Goal: Task Accomplishment & Management: Complete application form

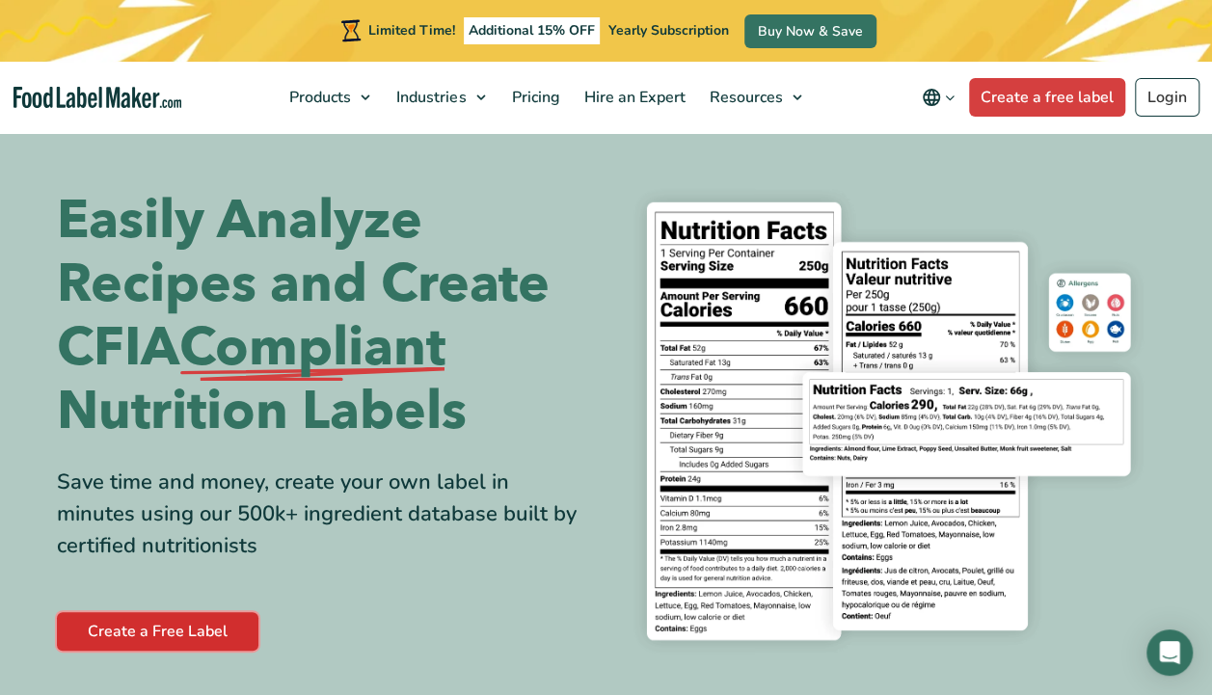
click at [93, 631] on link "Create a Free Label" at bounding box center [158, 631] width 202 height 39
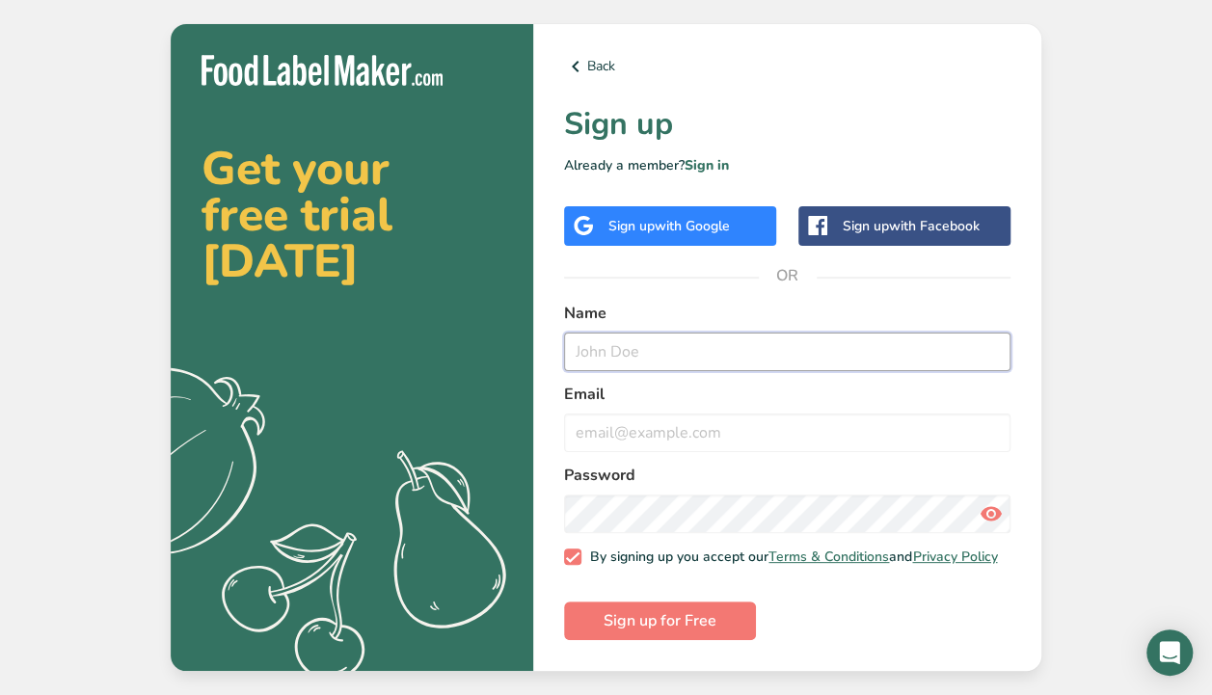
click at [596, 345] on input "text" at bounding box center [787, 352] width 446 height 39
click at [576, 338] on input "[PERSON_NAME]" at bounding box center [787, 352] width 446 height 39
type input "[PERSON_NAME]"
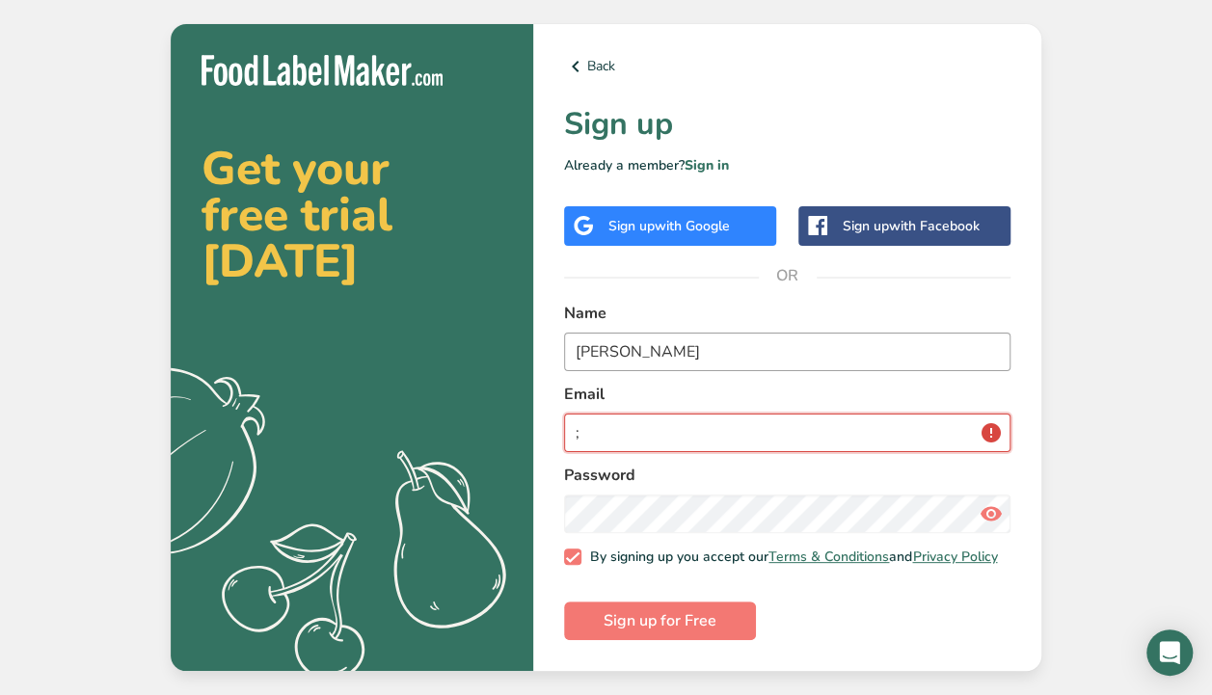
type input ";"
click at [583, 342] on input "[PERSON_NAME]" at bounding box center [787, 352] width 446 height 39
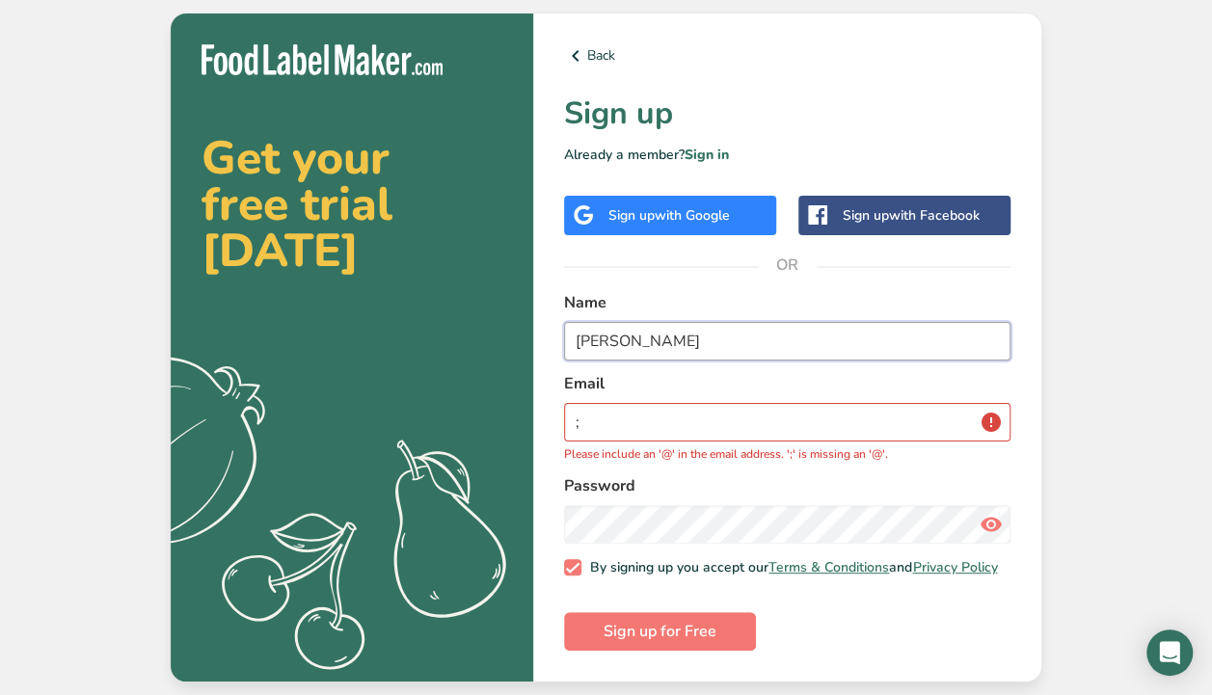
type input "[PERSON_NAME]"
click at [586, 377] on label "Email" at bounding box center [787, 383] width 446 height 23
click at [586, 390] on label "Email" at bounding box center [787, 383] width 446 height 23
click at [588, 403] on input ";" at bounding box center [787, 422] width 446 height 39
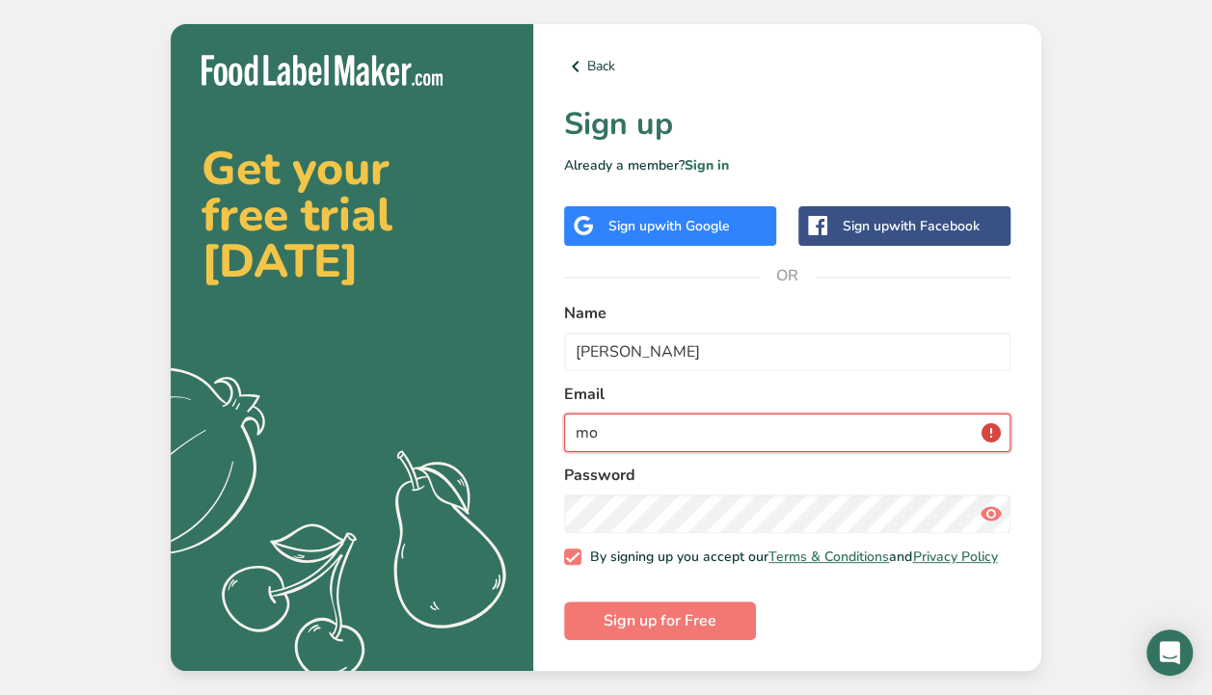
click at [564, 602] on button "Sign up for Free" at bounding box center [660, 621] width 192 height 39
type input "[EMAIL_ADDRESS][DOMAIN_NAME]"
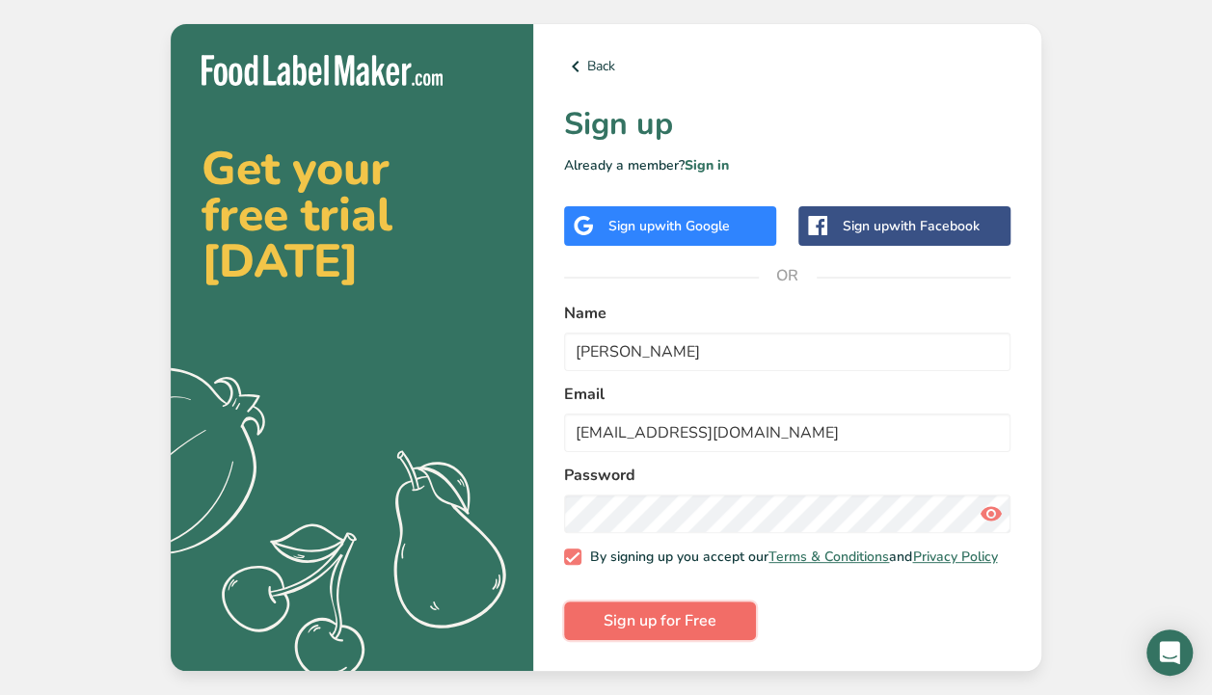
click at [650, 633] on span "Sign up for Free" at bounding box center [660, 620] width 113 height 23
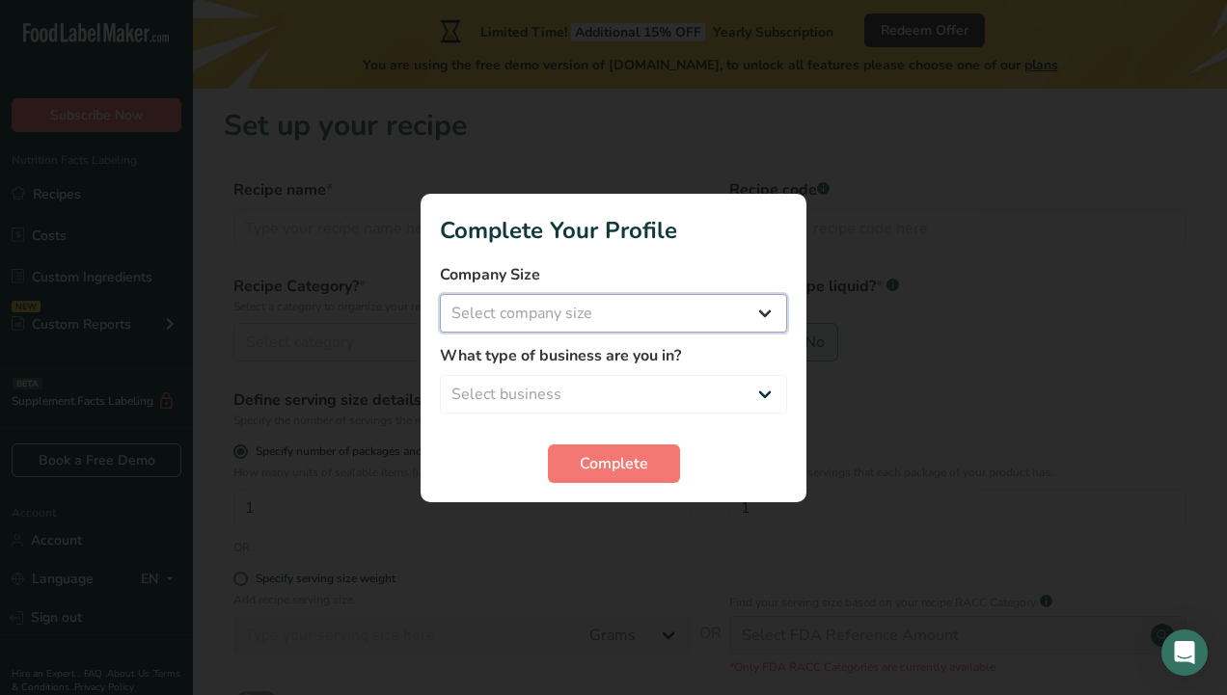
click at [644, 303] on select "Select company size Fewer than 10 Employees 10 to 50 Employees 51 to 500 Employ…" at bounding box center [613, 313] width 347 height 39
select select "1"
click at [440, 294] on select "Select company size Fewer than 10 Employees 10 to 50 Employees 51 to 500 Employ…" at bounding box center [613, 313] width 347 height 39
click at [552, 386] on select "Select business Packaged Food Manufacturer Restaurant & Cafe Bakery Meal Plans …" at bounding box center [613, 394] width 347 height 39
select select "1"
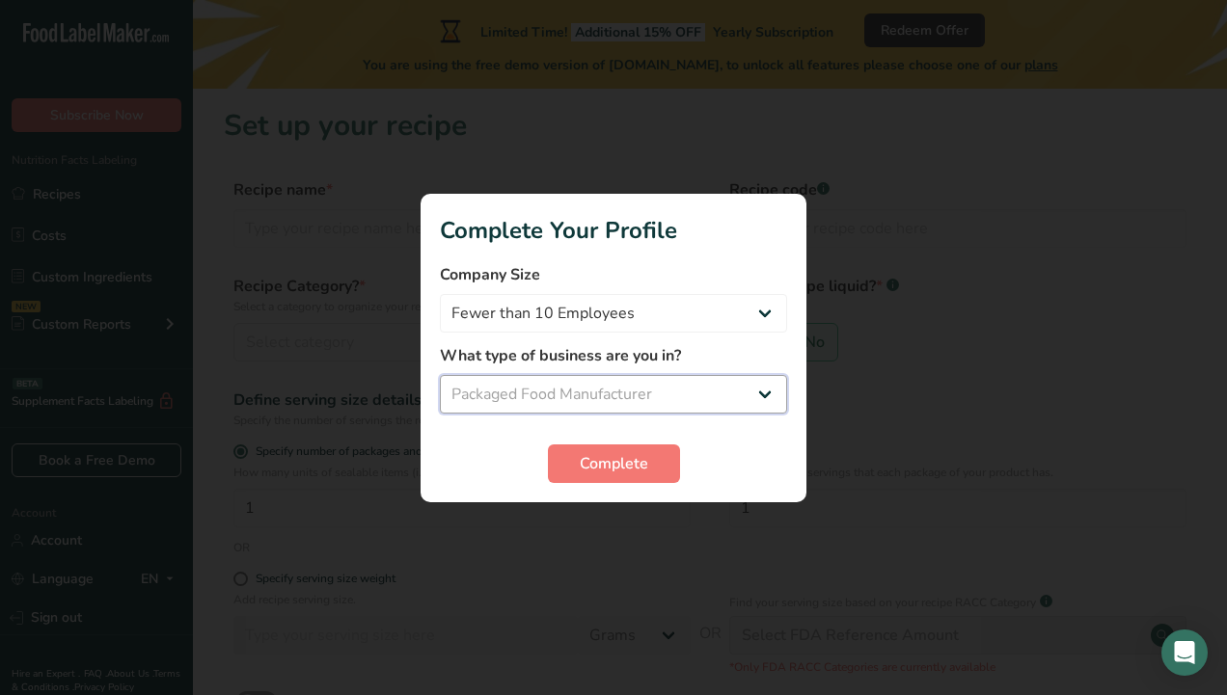
click at [440, 375] on select "Select business Packaged Food Manufacturer Restaurant & Cafe Bakery Meal Plans …" at bounding box center [613, 394] width 347 height 39
click at [580, 446] on button "Complete" at bounding box center [614, 464] width 132 height 39
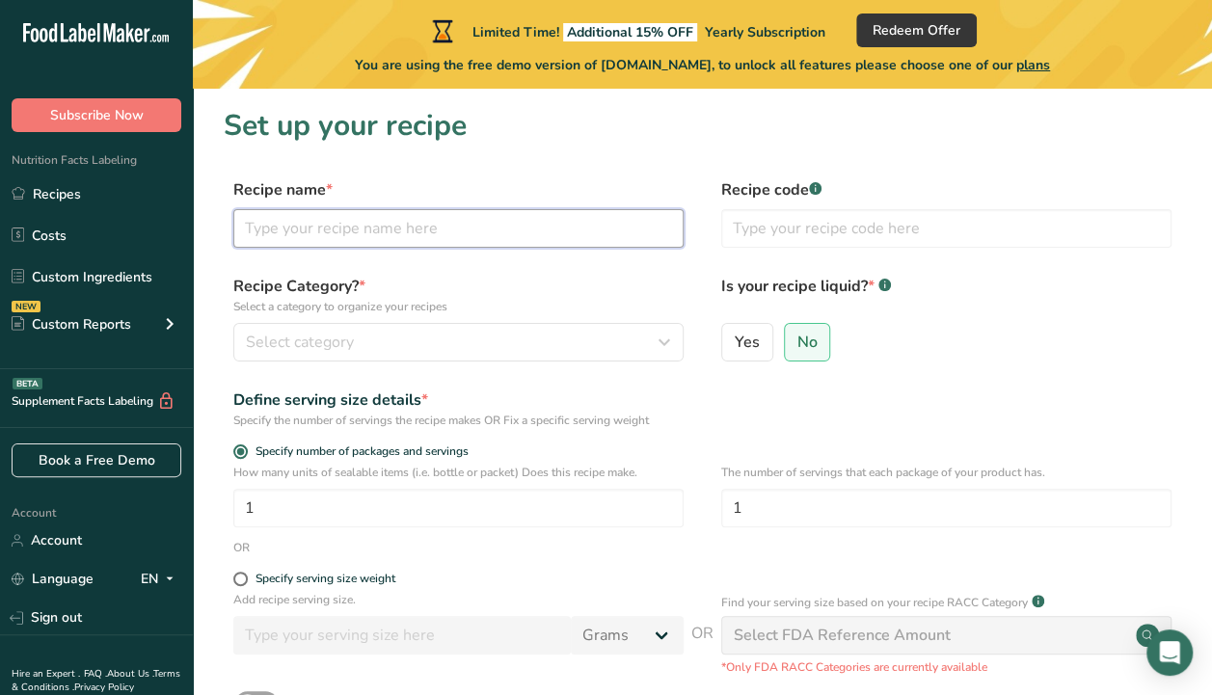
click at [391, 245] on input "text" at bounding box center [458, 228] width 450 height 39
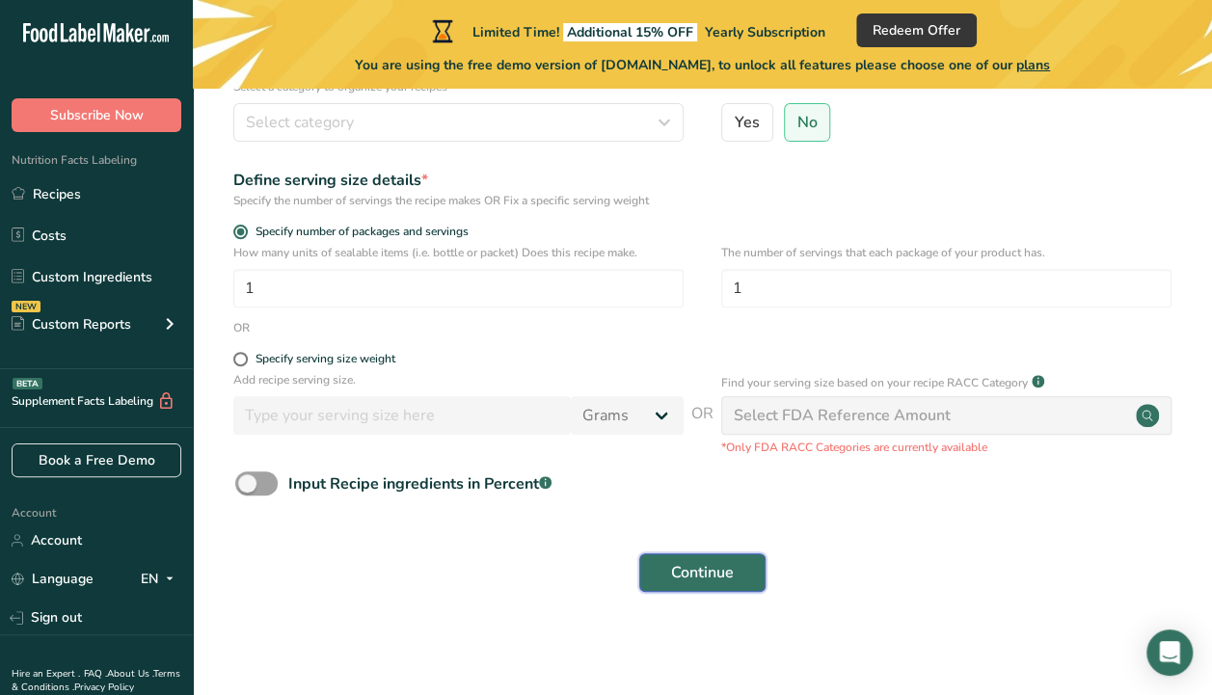
click at [677, 567] on span "Continue" at bounding box center [702, 572] width 63 height 23
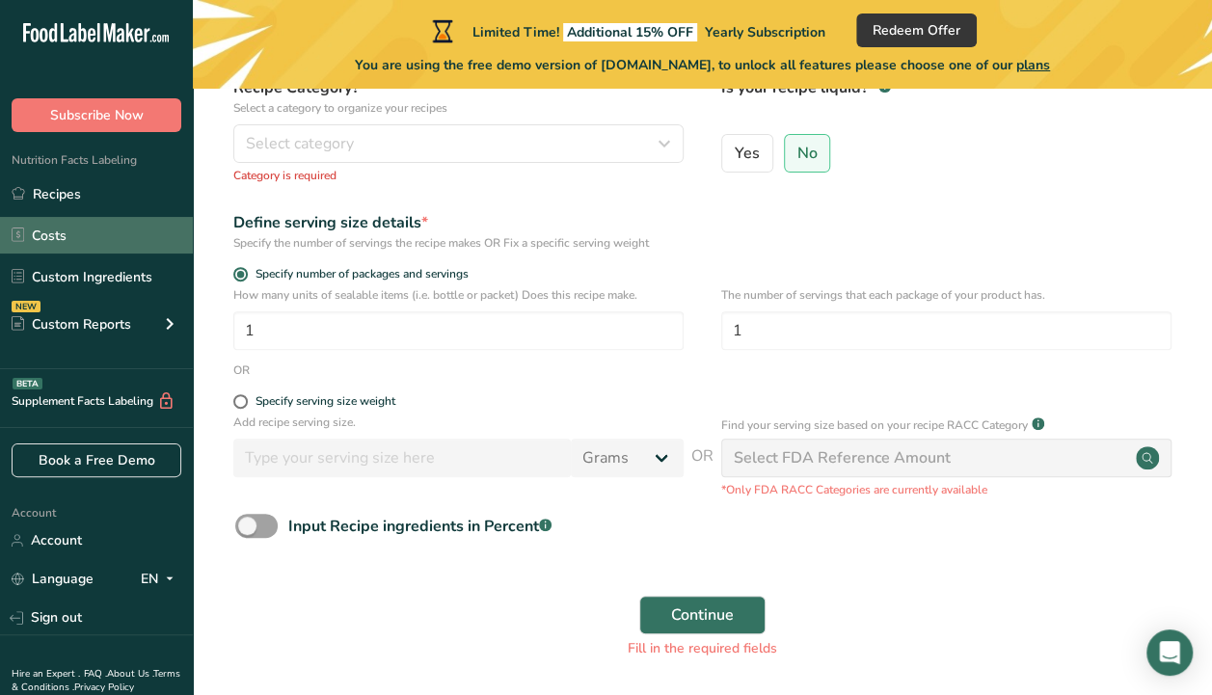
click at [44, 241] on link "Costs" at bounding box center [96, 235] width 193 height 37
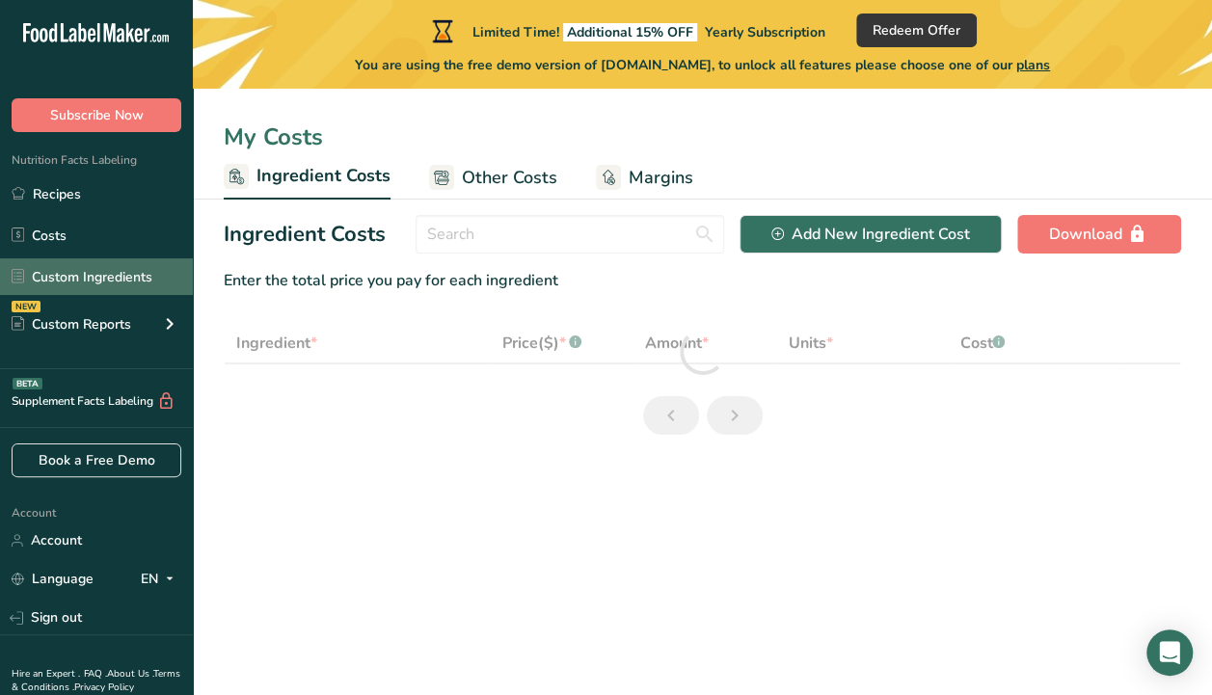
select select "1"
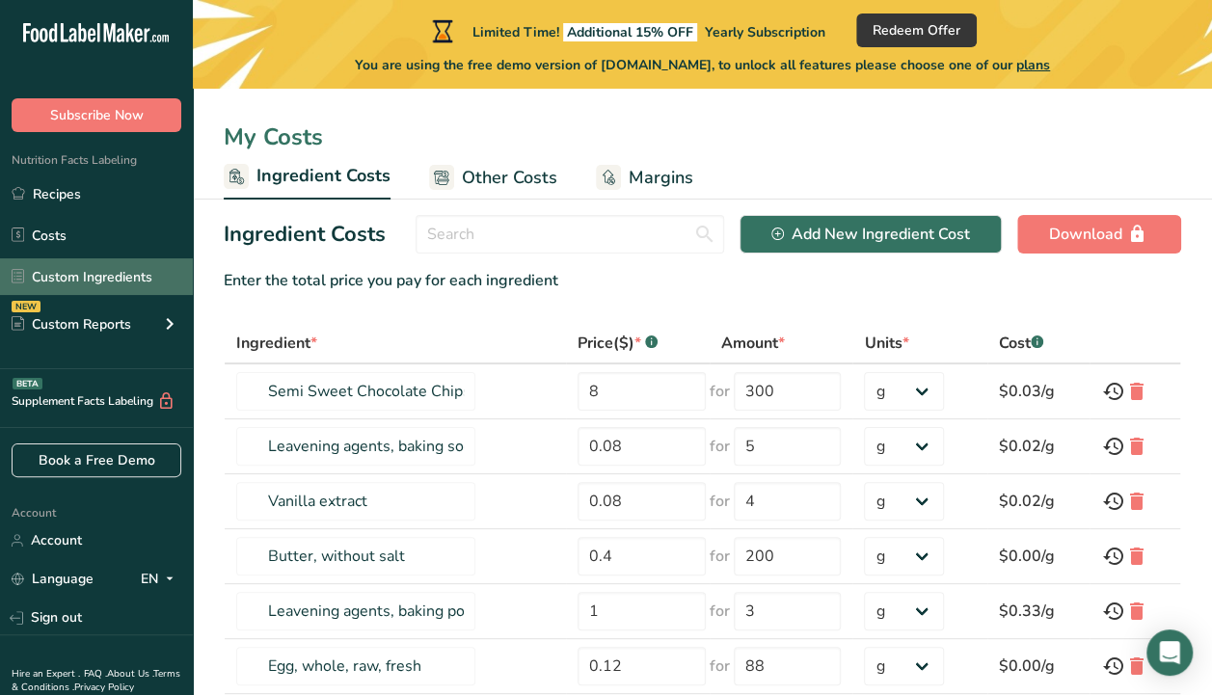
click at [89, 278] on link "Custom Ingredients" at bounding box center [96, 276] width 193 height 37
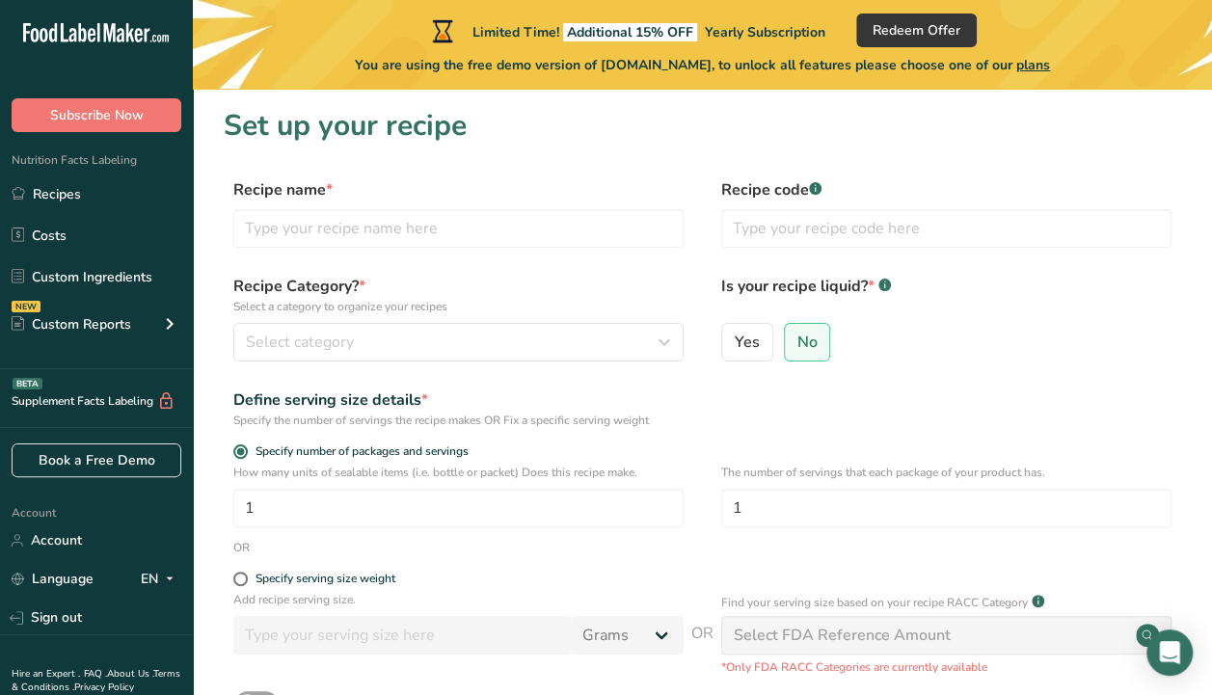
scroll to position [39, 0]
